Goal: Information Seeking & Learning: Learn about a topic

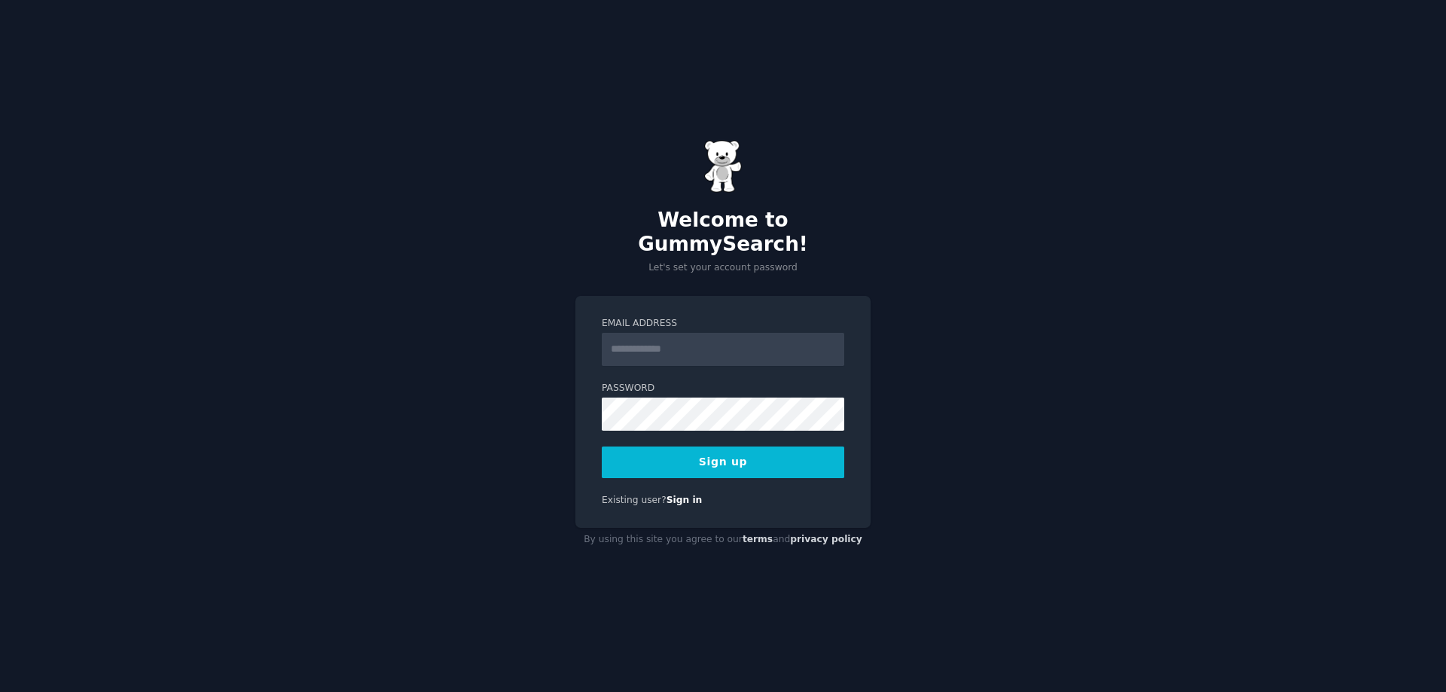
click at [1085, 320] on div "Welcome to GummySearch! Let's set your account password Email Address Password …" at bounding box center [723, 346] width 1446 height 692
click at [844, 333] on input "Email Address" at bounding box center [723, 349] width 243 height 33
click at [695, 346] on input "Email Address" at bounding box center [723, 349] width 243 height 33
type input "**********"
click at [602, 447] on button "Sign up" at bounding box center [723, 463] width 243 height 32
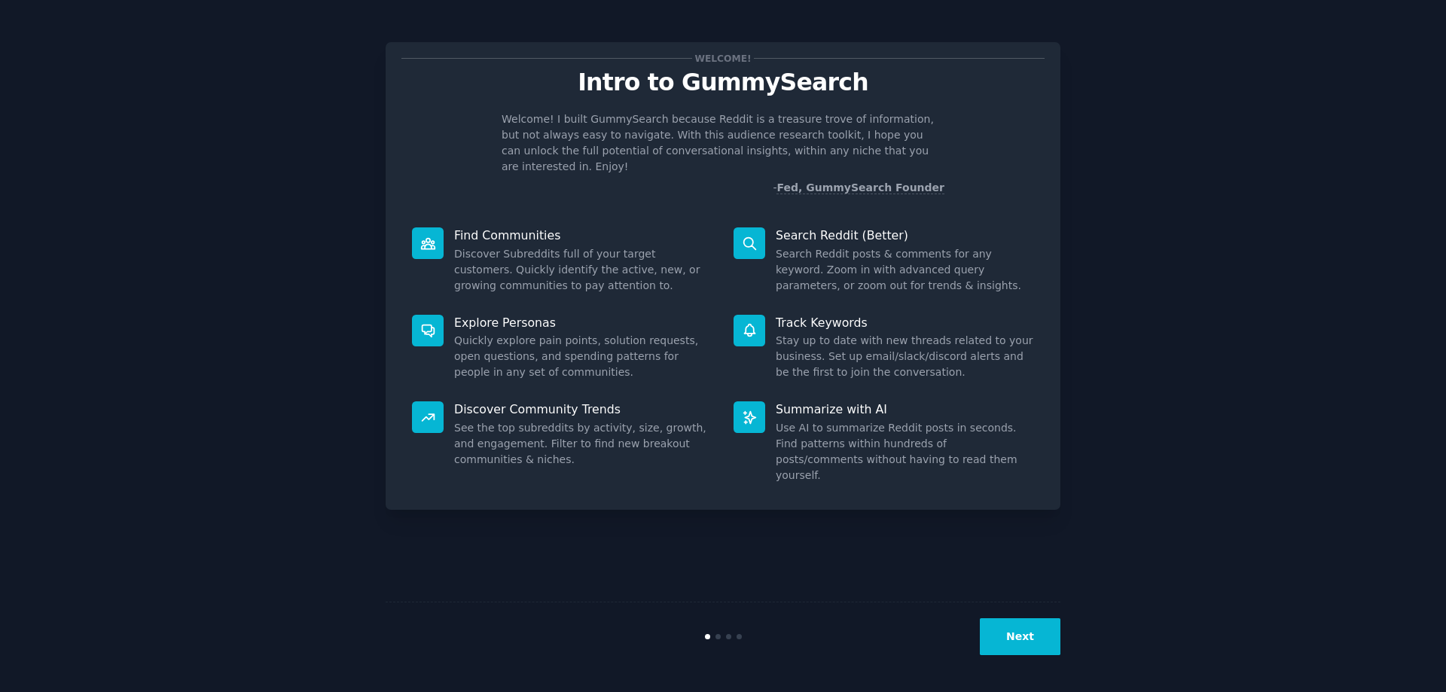
click at [1009, 648] on button "Next" at bounding box center [1020, 636] width 81 height 37
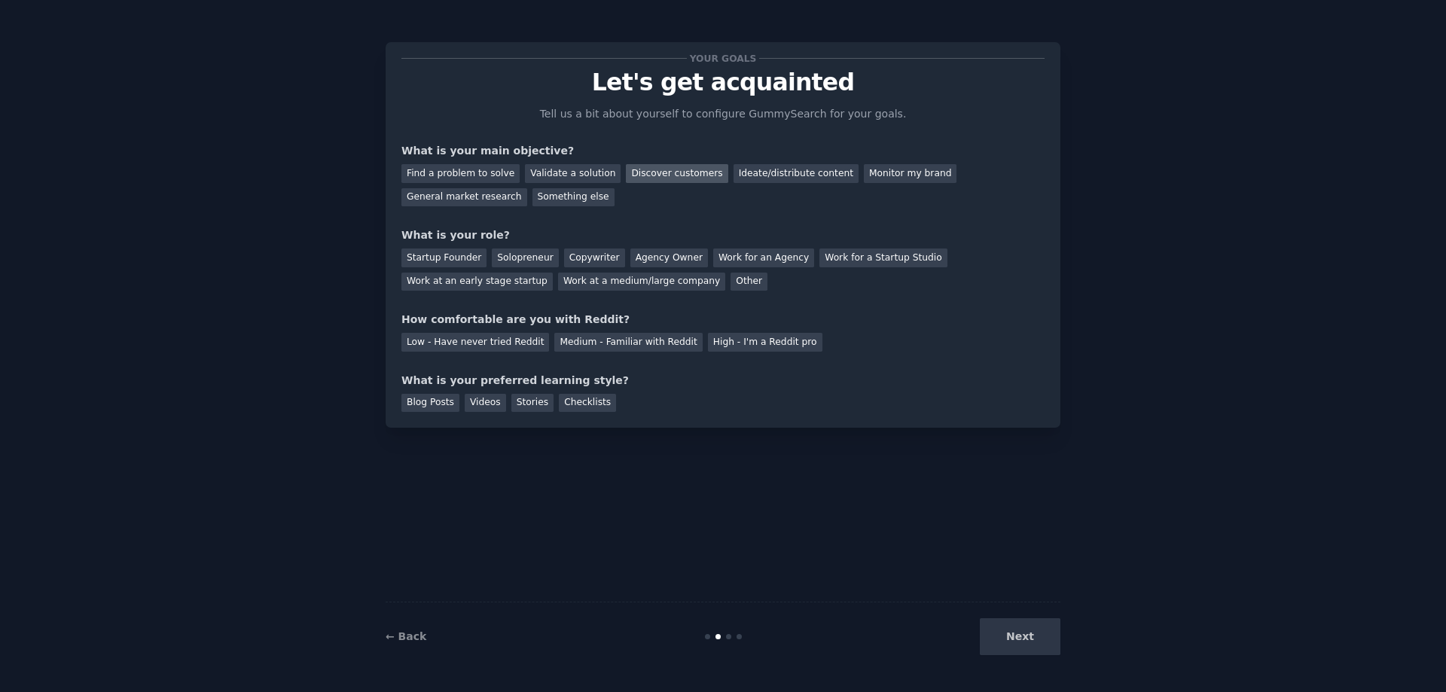
click at [642, 175] on div "Discover customers" at bounding box center [677, 173] width 102 height 19
click at [527, 188] on div "General market research" at bounding box center [464, 197] width 126 height 19
click at [530, 260] on div "Solopreneur" at bounding box center [525, 258] width 66 height 19
click at [616, 343] on div "Medium - Familiar with Reddit" at bounding box center [628, 342] width 148 height 19
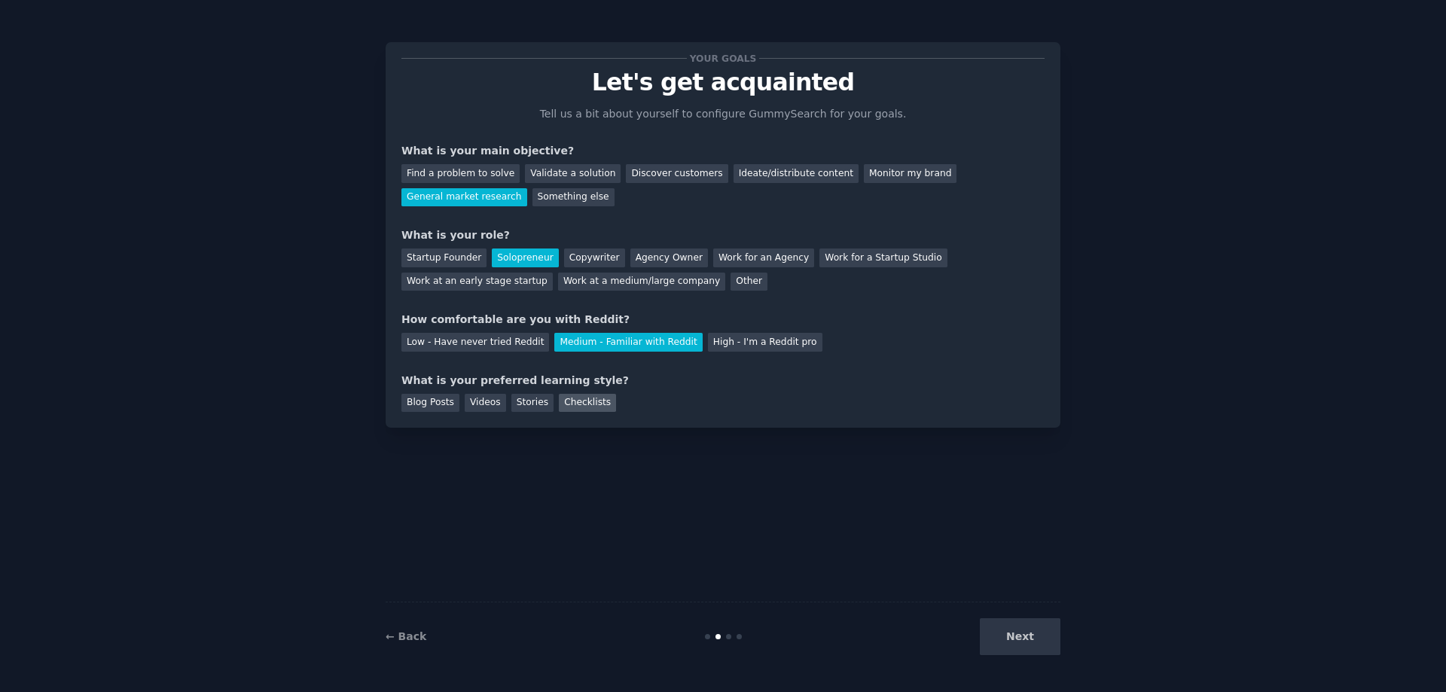
click at [559, 401] on div "Checklists" at bounding box center [587, 403] width 57 height 19
click at [1016, 640] on button "Next" at bounding box center [1020, 636] width 81 height 37
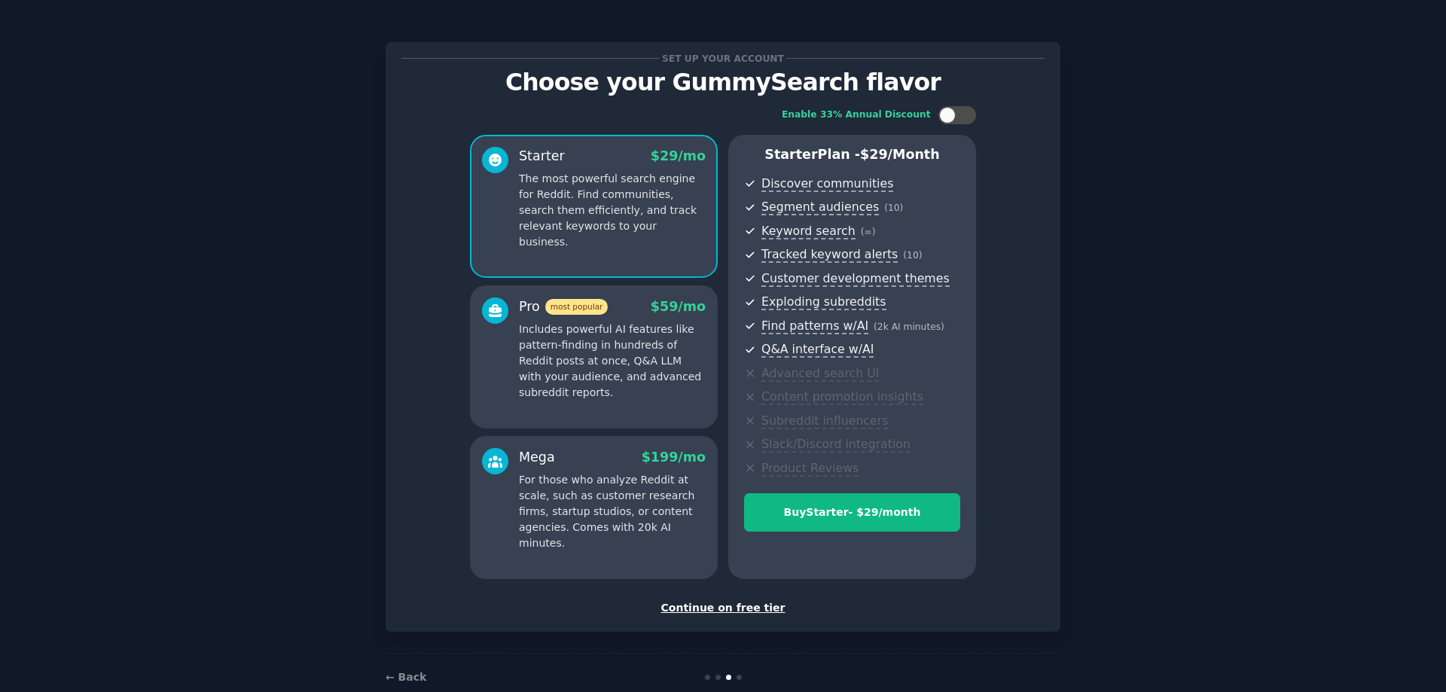
click at [761, 606] on div "Continue on free tier" at bounding box center [722, 608] width 643 height 16
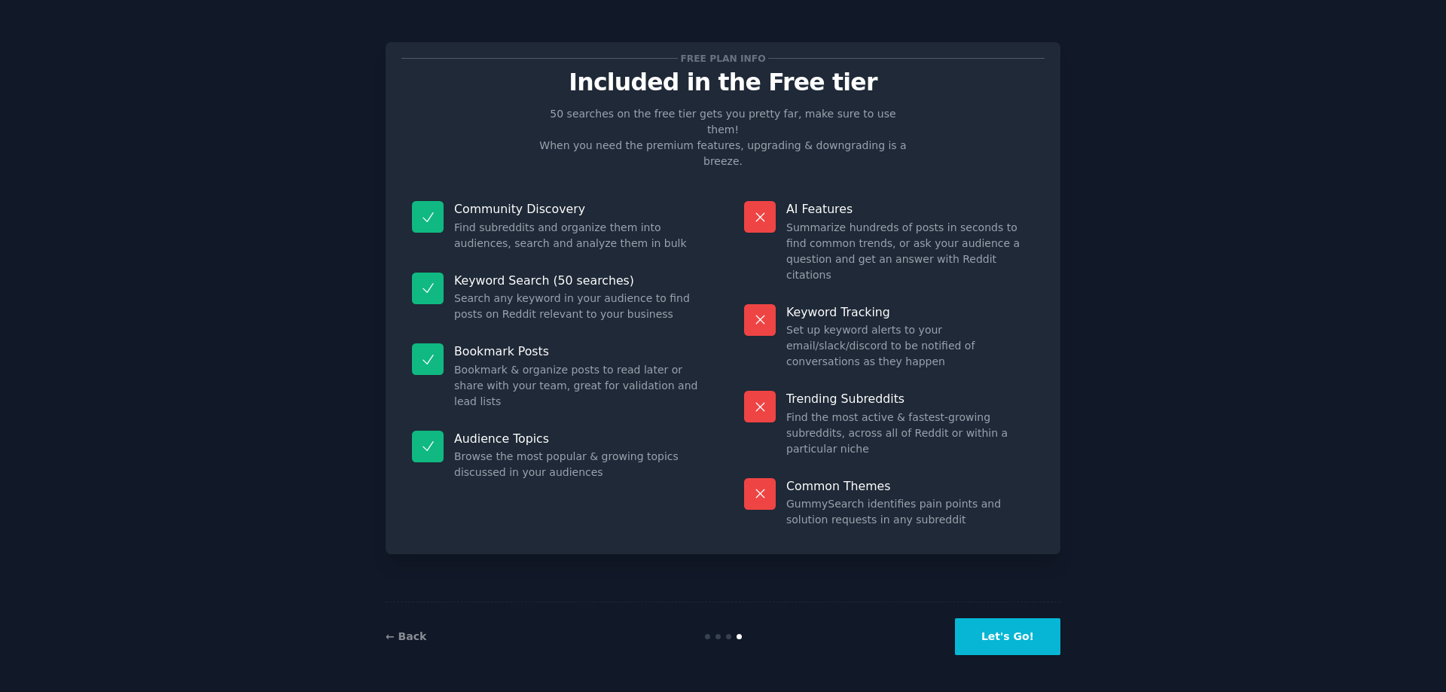
click at [996, 632] on button "Let's Go!" at bounding box center [1007, 636] width 105 height 37
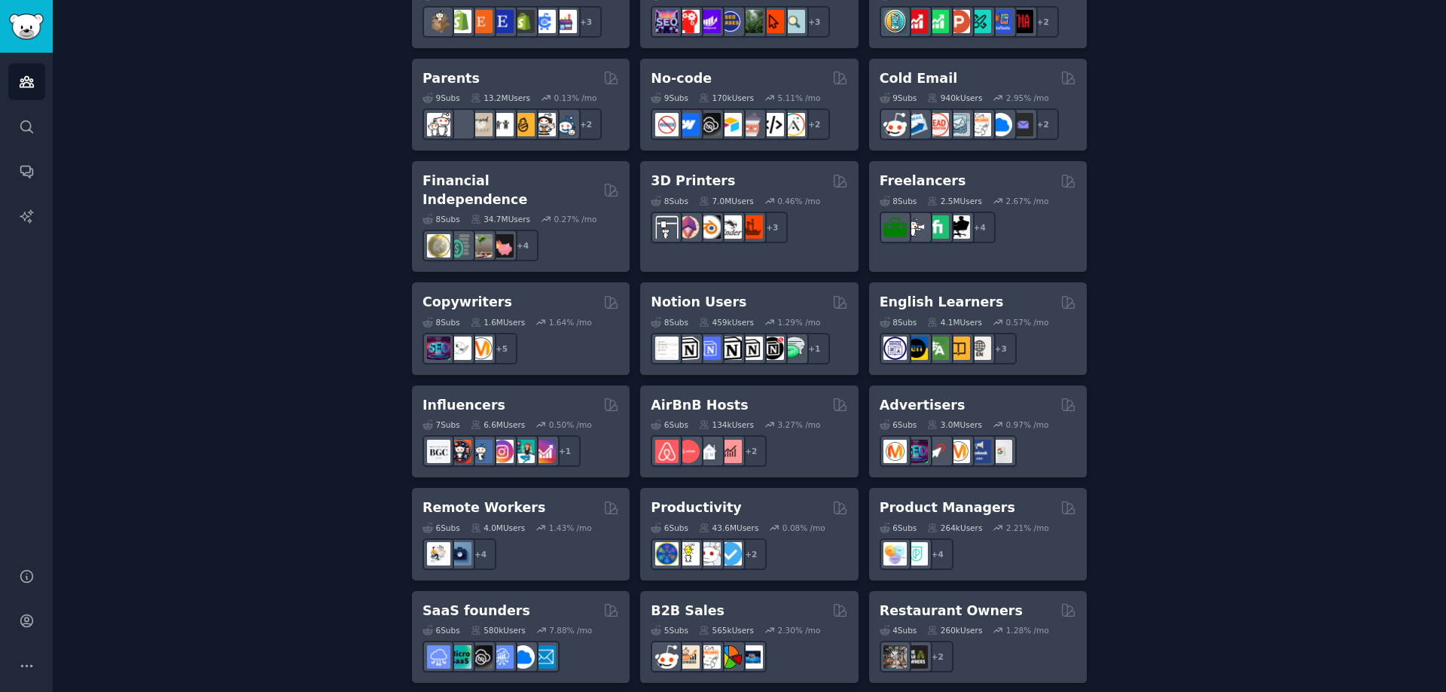
scroll to position [1030, 0]
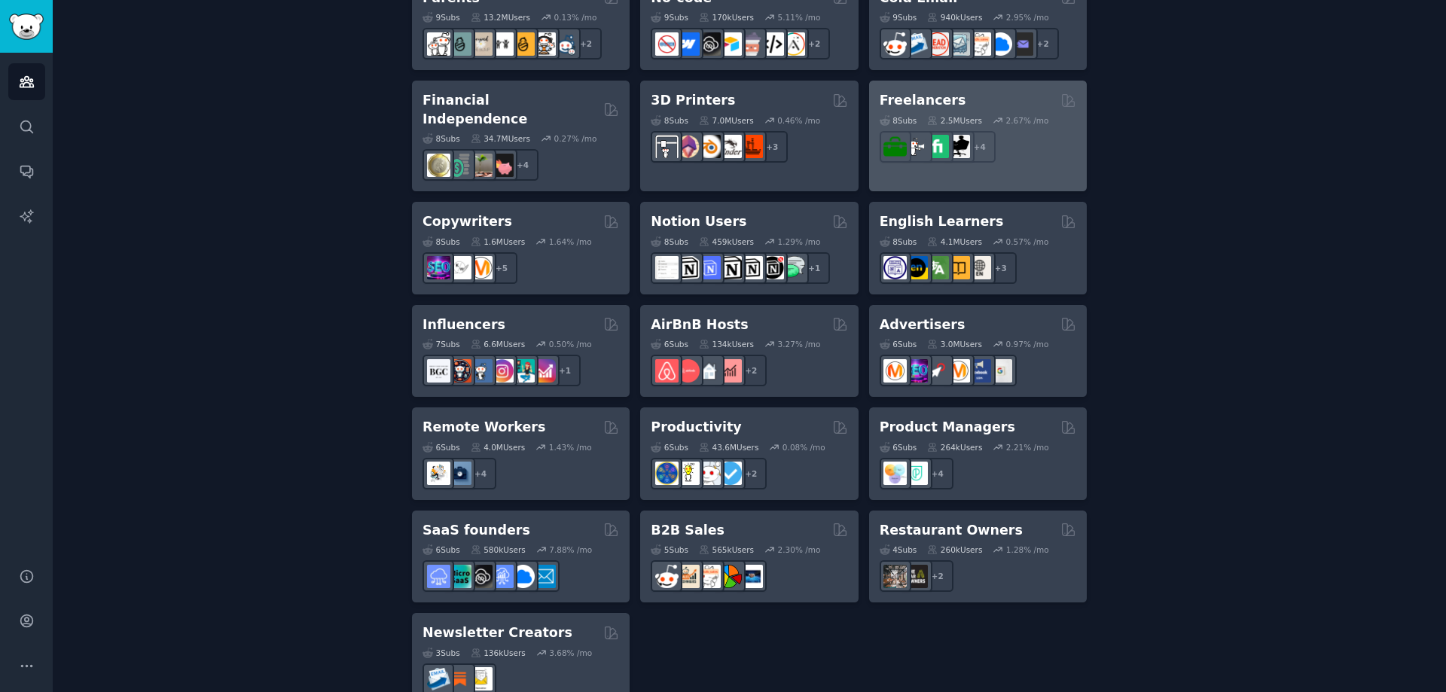
click at [1008, 87] on div "Freelancers 8 Sub s 2.5M Users 2.67 % /mo + 4" at bounding box center [978, 136] width 218 height 111
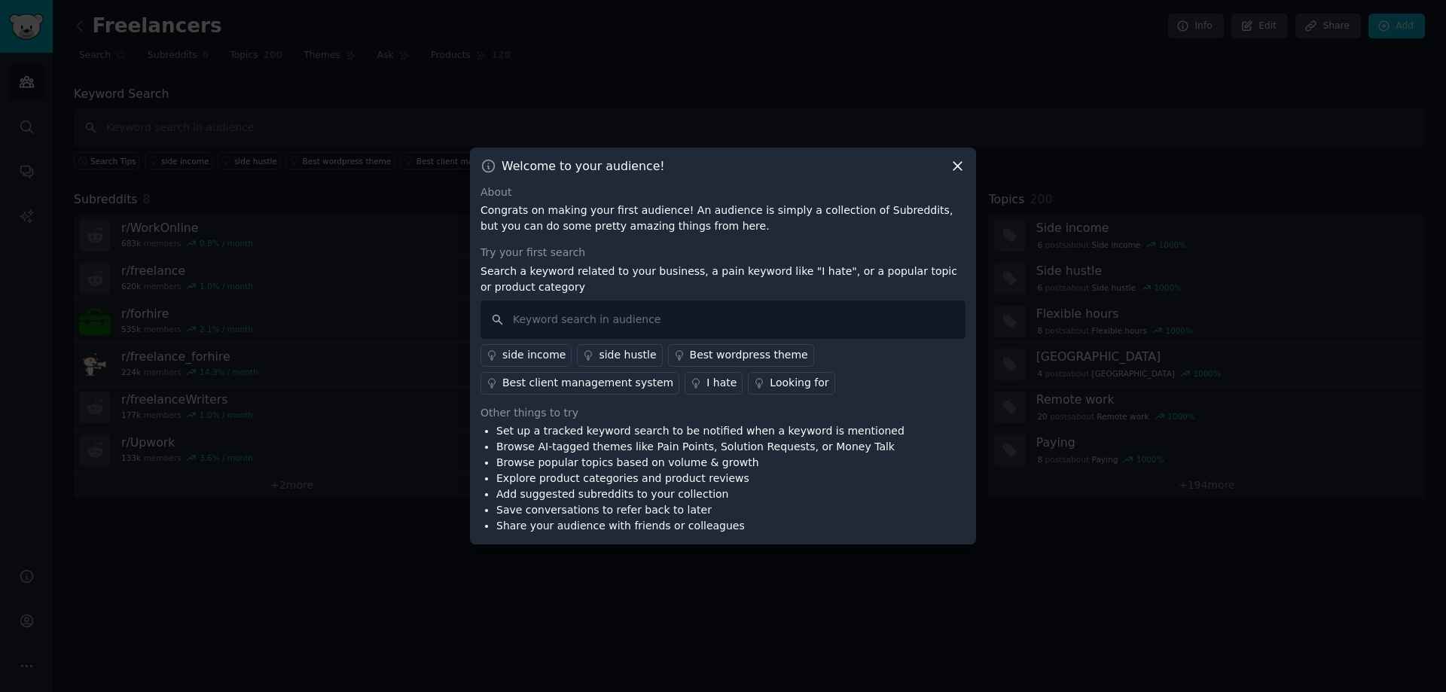
click at [961, 160] on icon at bounding box center [958, 166] width 16 height 16
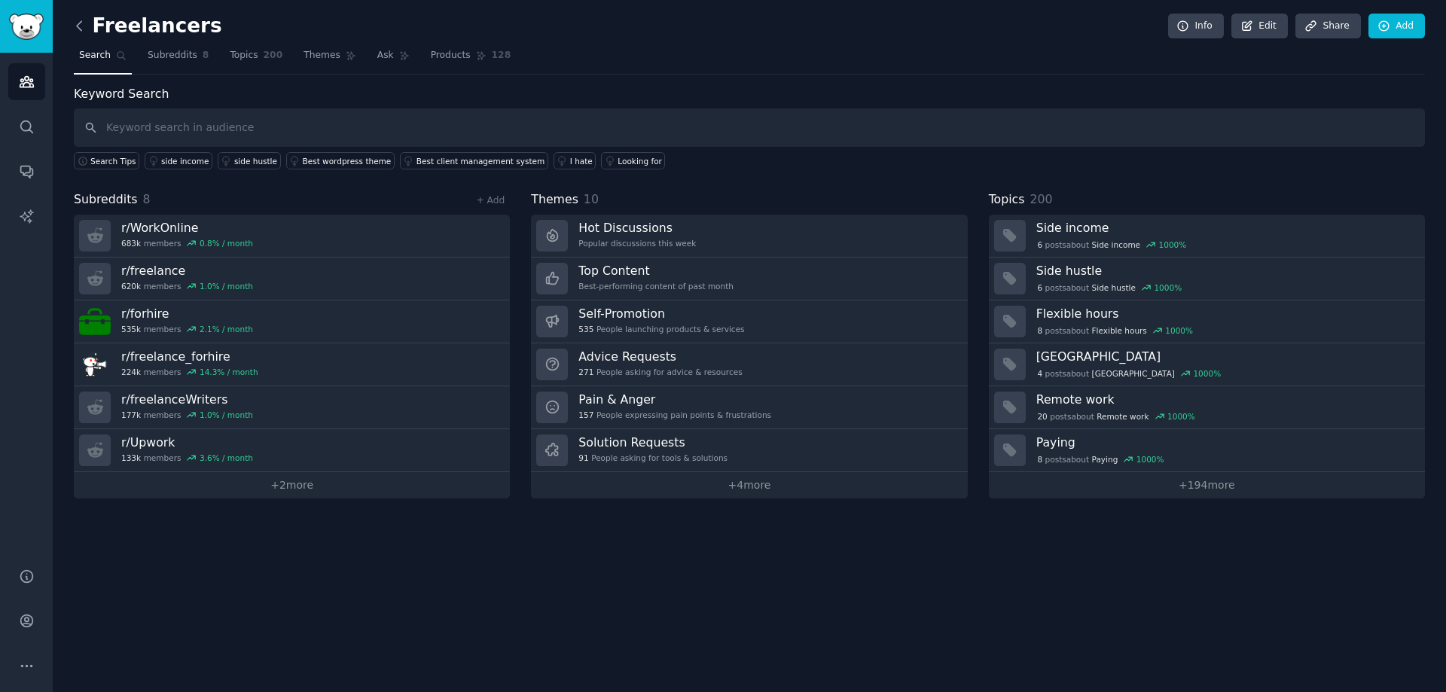
click at [76, 29] on icon at bounding box center [80, 26] width 16 height 16
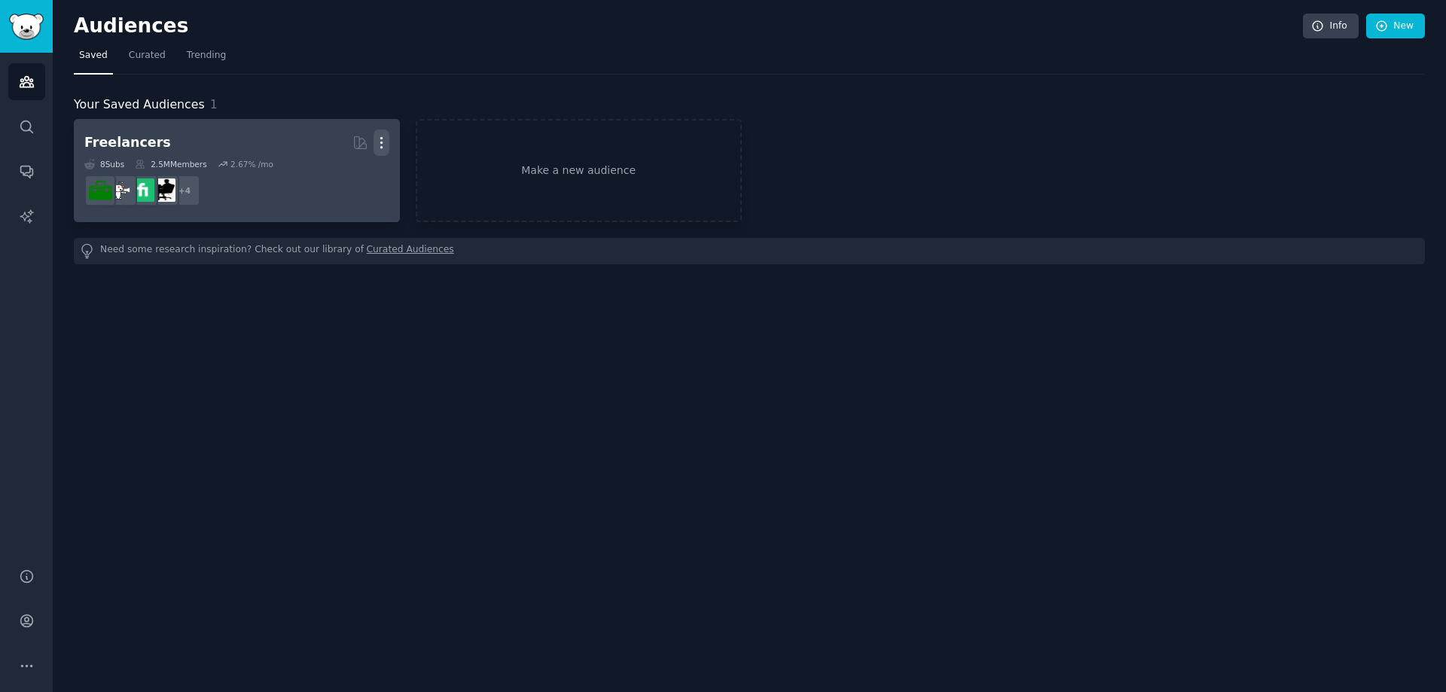
click at [384, 145] on icon "button" at bounding box center [382, 143] width 16 height 16
click at [361, 173] on div "Delete" at bounding box center [330, 175] width 72 height 32
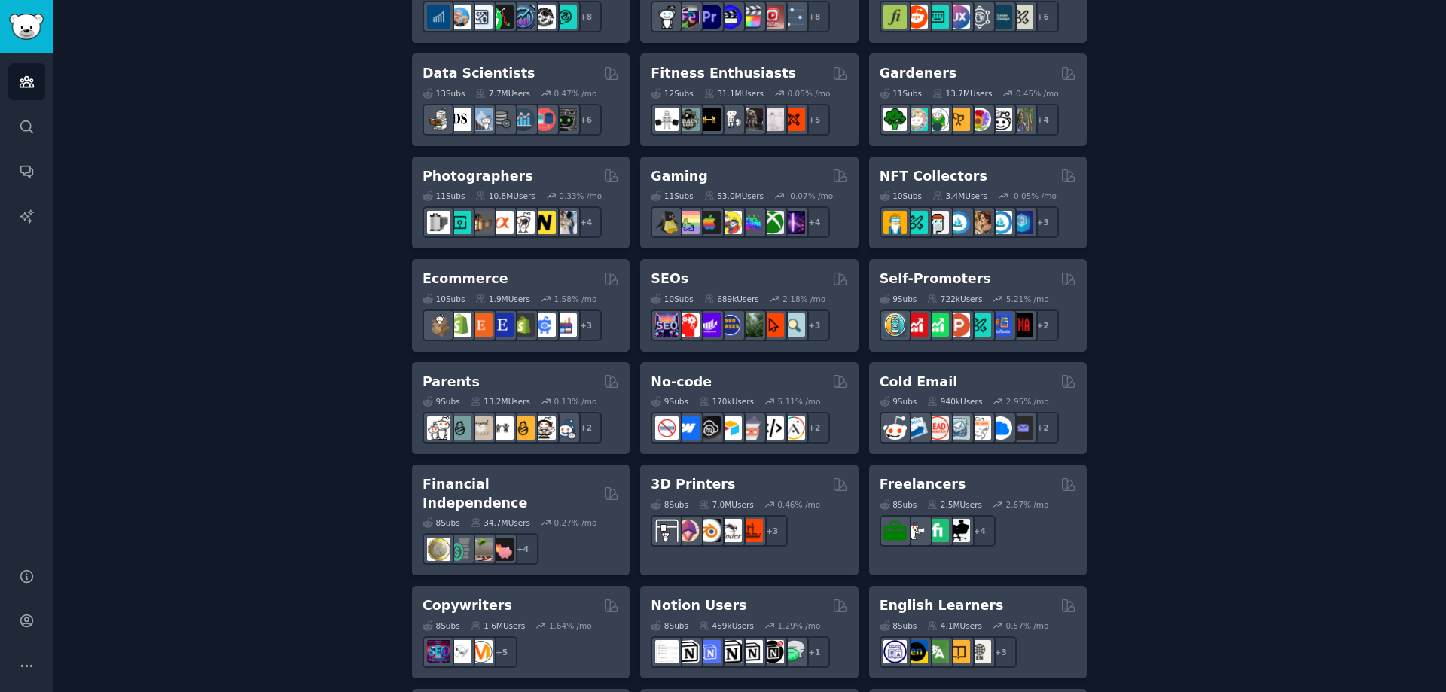
scroll to position [515, 0]
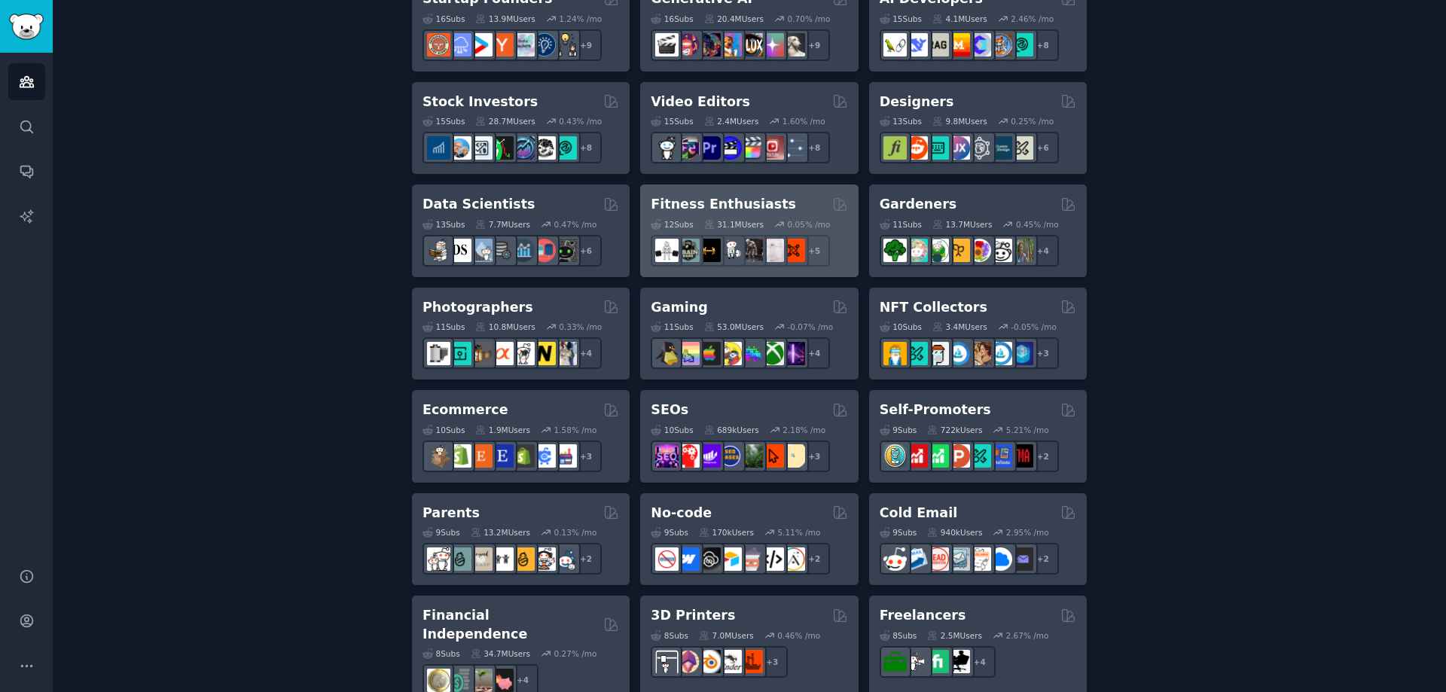
click at [780, 187] on div "Fitness Enthusiasts 12 Sub s 31.1M Users 0.05 % /mo + 5" at bounding box center [749, 231] width 218 height 93
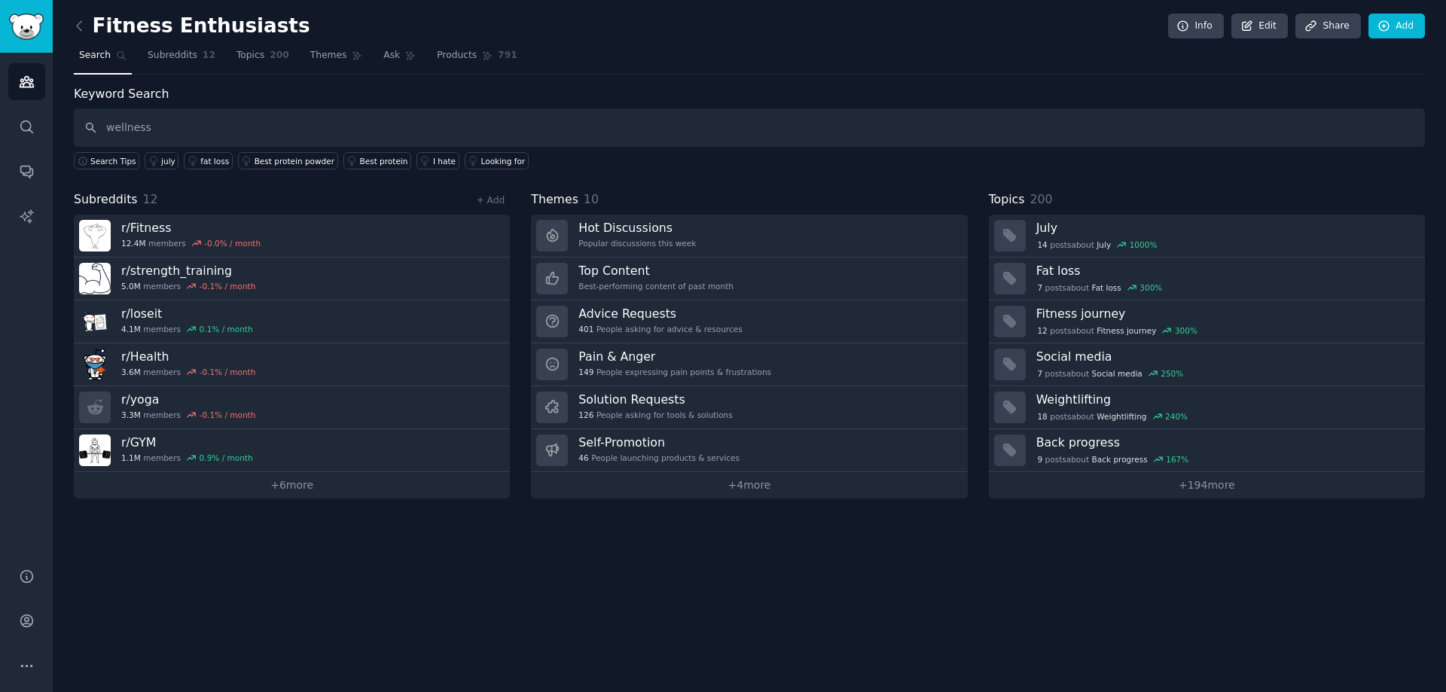
type input "wellness"
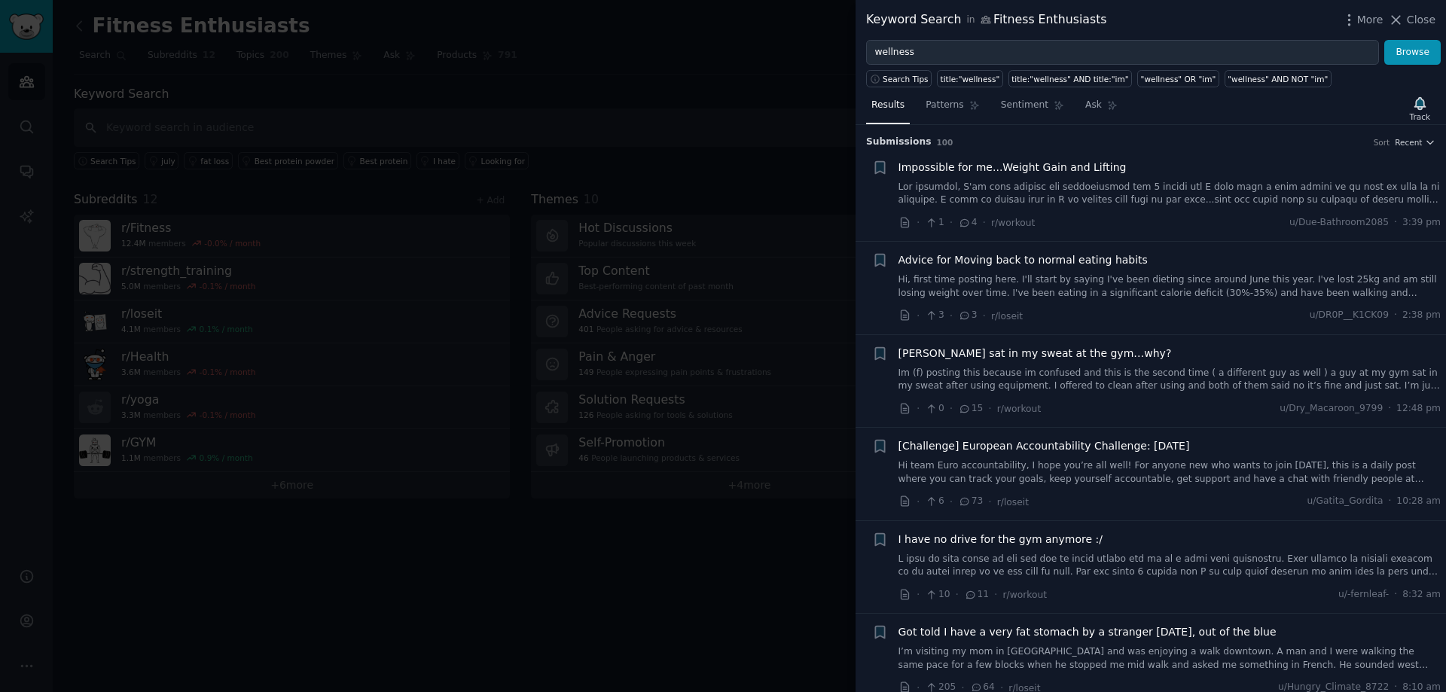
click at [722, 80] on div at bounding box center [723, 346] width 1446 height 692
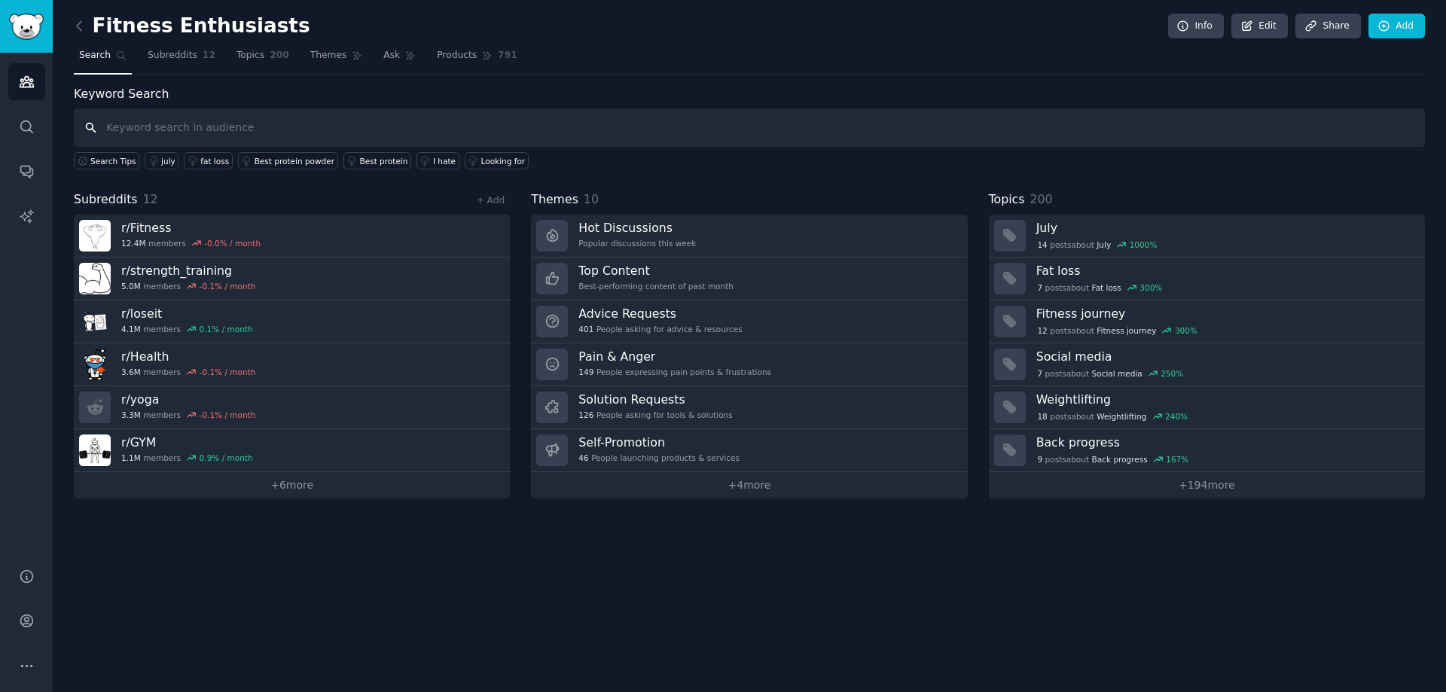
click at [208, 113] on input "text" at bounding box center [749, 127] width 1351 height 38
click at [185, 130] on input "text" at bounding box center [749, 127] width 1351 height 38
type input "supplements"
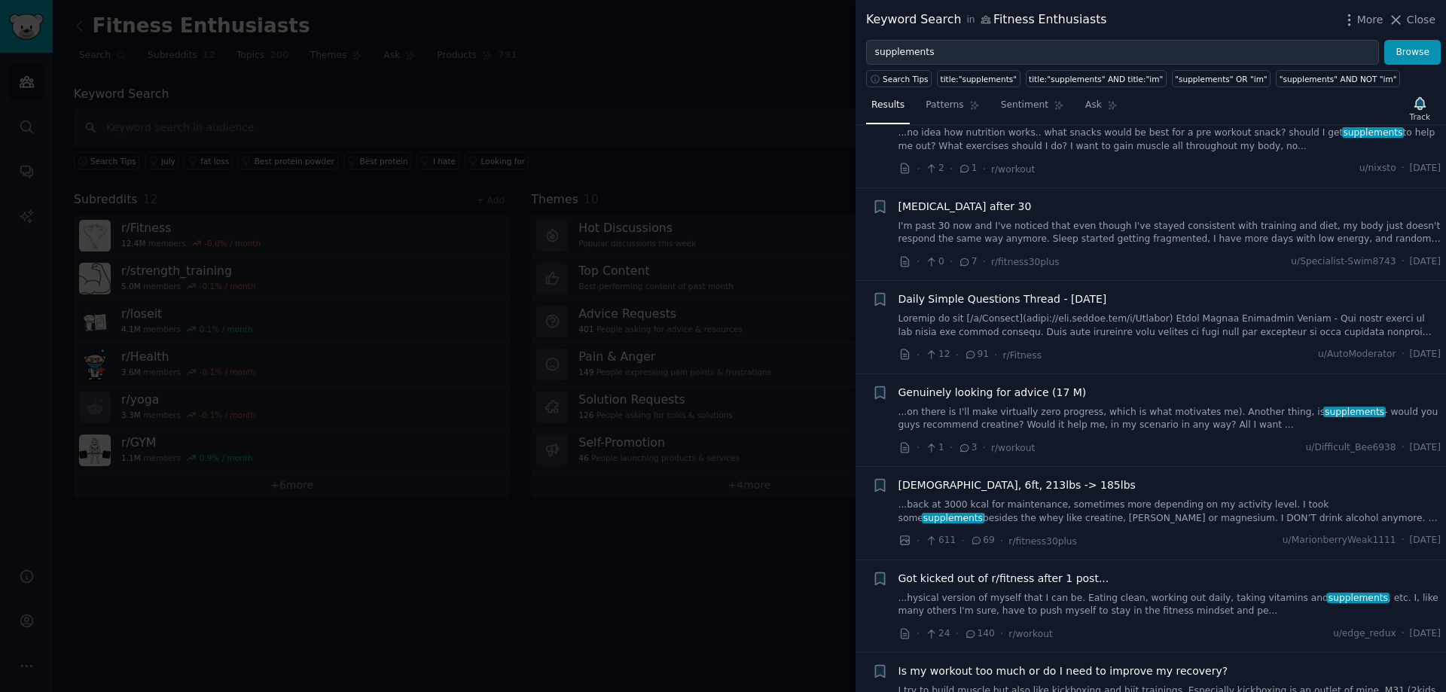
scroll to position [2490, 0]
